Goal: Information Seeking & Learning: Learn about a topic

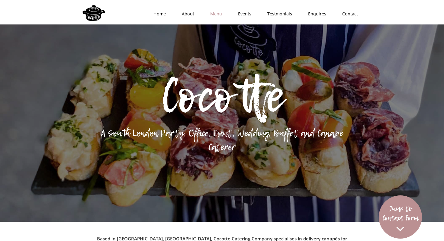
click at [216, 15] on link "Menu" at bounding box center [214, 14] width 28 height 18
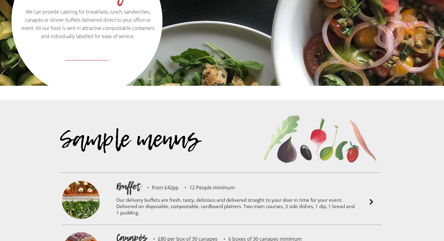
scroll to position [1212, 0]
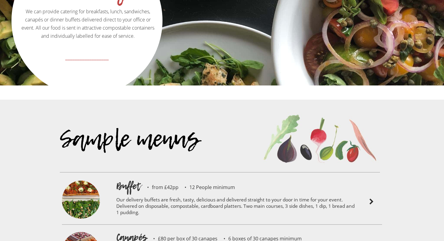
click at [234, 193] on p "Our delivery buffets are fresh, tasty, delicious and delivered straight to your…" at bounding box center [235, 207] width 239 height 29
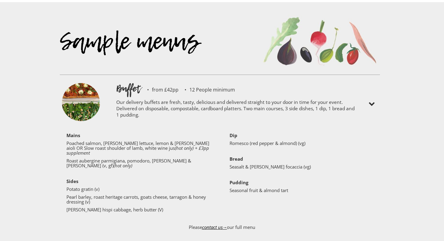
scroll to position [1315, 0]
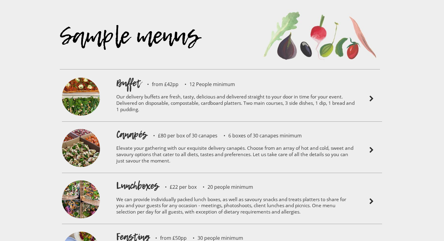
click at [255, 90] on p "Our delivery buffets are fresh, tasty, delicious and delivered straight to your…" at bounding box center [235, 104] width 239 height 29
click at [130, 90] on p "Our delivery buffets are fresh, tasty, delicious and delivered straight to your…" at bounding box center [235, 104] width 239 height 29
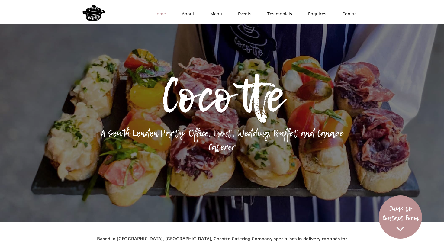
click at [161, 15] on link "Home" at bounding box center [157, 14] width 28 height 18
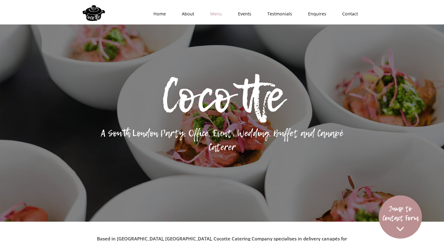
click at [217, 13] on link "Menu" at bounding box center [214, 14] width 28 height 18
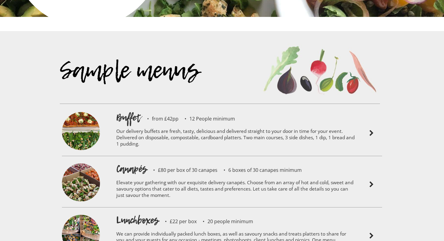
scroll to position [1339, 0]
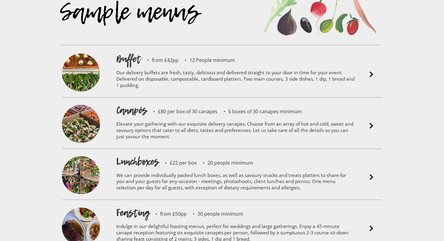
click at [166, 66] on p "Our delivery buffets are fresh, tasty, delicious and delivered straight to your…" at bounding box center [235, 80] width 239 height 29
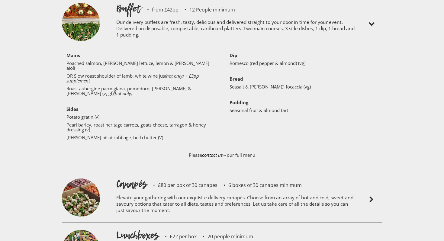
scroll to position [1292, 0]
